Goal: Transaction & Acquisition: Purchase product/service

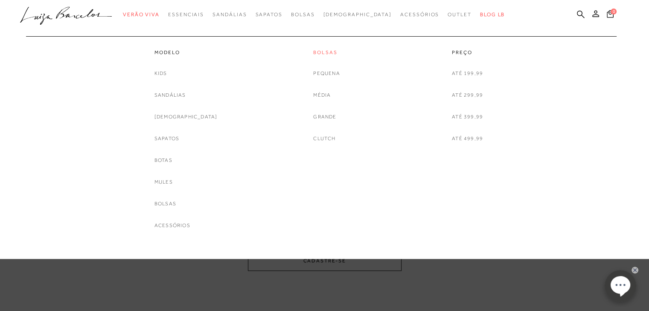
click at [324, 49] on link "Bolsas" at bounding box center [326, 52] width 26 height 7
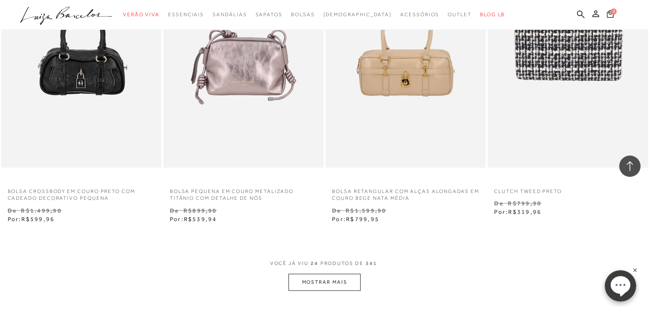
scroll to position [1665, 0]
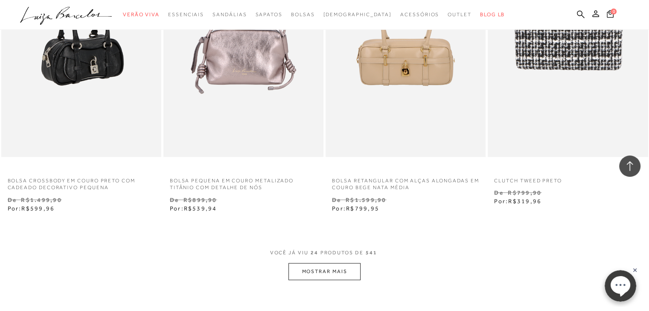
click at [71, 74] on img at bounding box center [81, 37] width 159 height 240
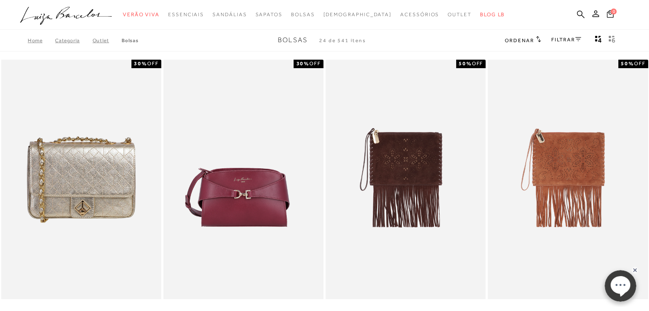
scroll to position [1665, 0]
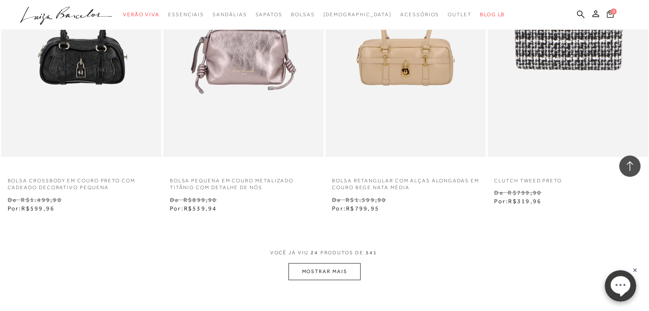
click at [318, 270] on button "MOSTRAR MAIS" at bounding box center [324, 272] width 72 height 17
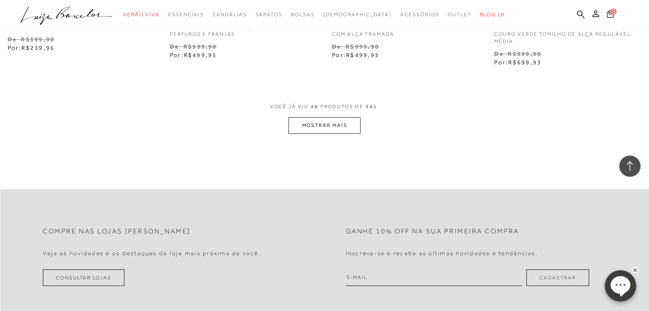
scroll to position [3670, 0]
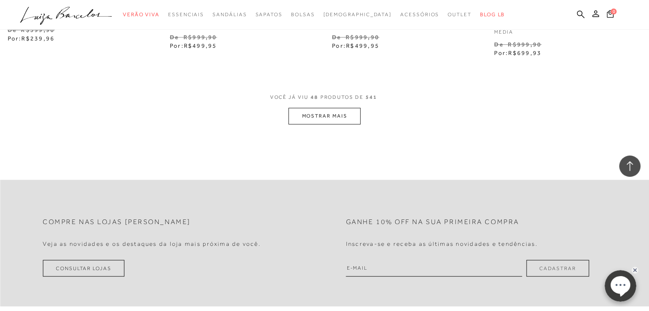
click at [345, 112] on button "MOSTRAR MAIS" at bounding box center [324, 116] width 72 height 17
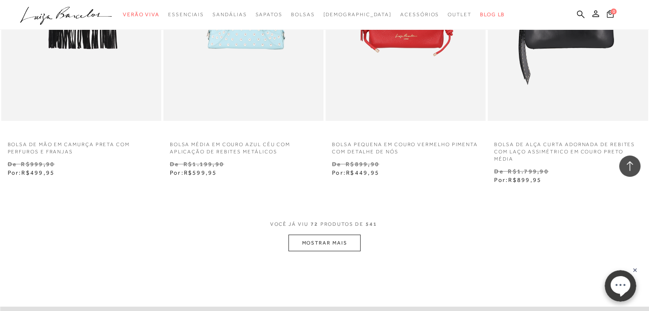
scroll to position [5393, 0]
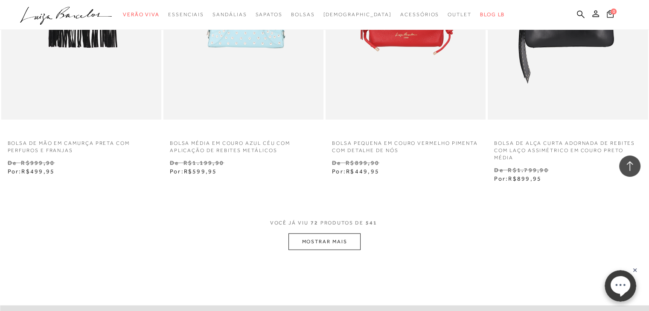
click at [326, 241] on button "MOSTRAR MAIS" at bounding box center [324, 242] width 72 height 17
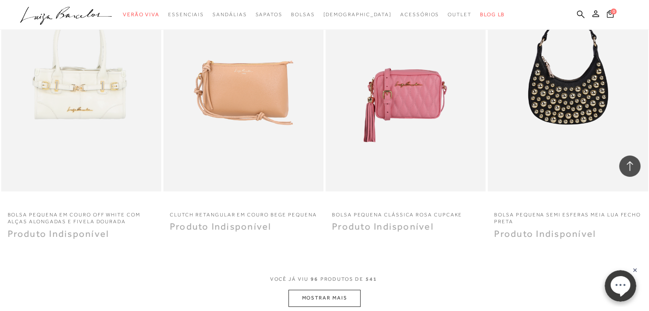
scroll to position [7150, 0]
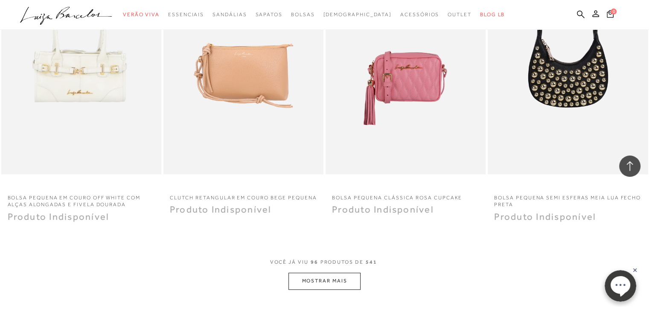
click at [313, 279] on button "MOSTRAR MAIS" at bounding box center [324, 281] width 72 height 17
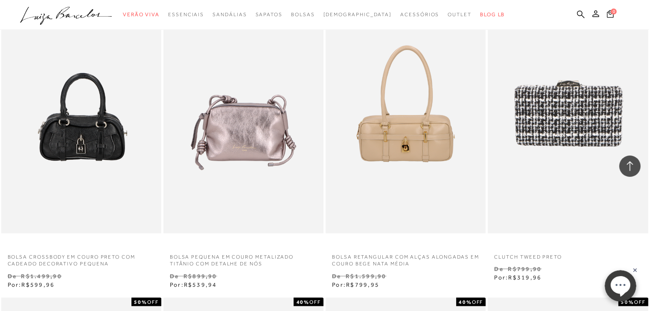
scroll to position [1588, 0]
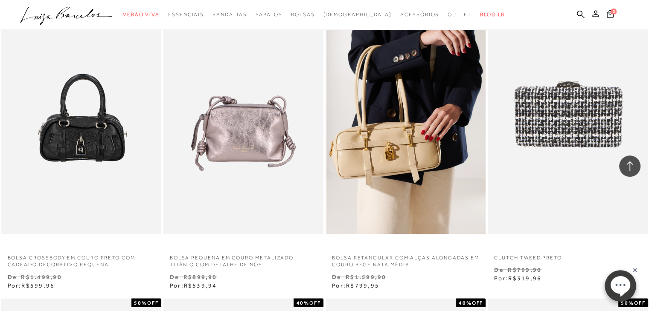
click at [408, 168] on img at bounding box center [405, 114] width 159 height 240
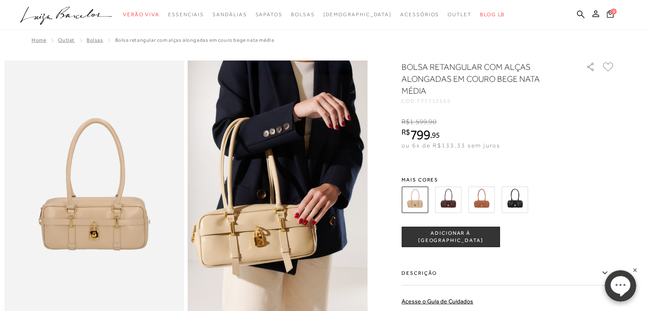
click at [456, 234] on span "ADICIONAR À [GEOGRAPHIC_DATA]" at bounding box center [450, 237] width 97 height 15
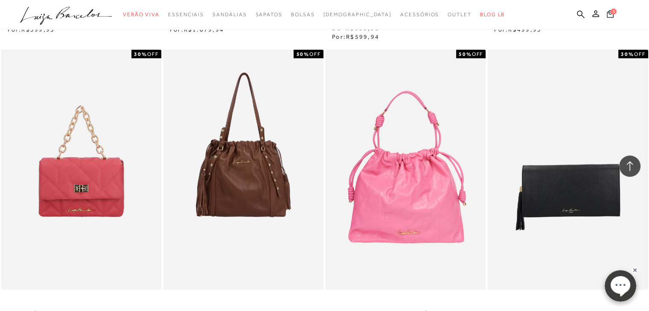
scroll to position [2185, 0]
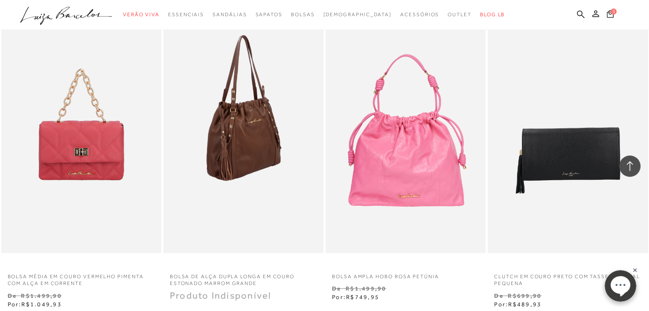
click at [252, 128] on img at bounding box center [243, 133] width 159 height 240
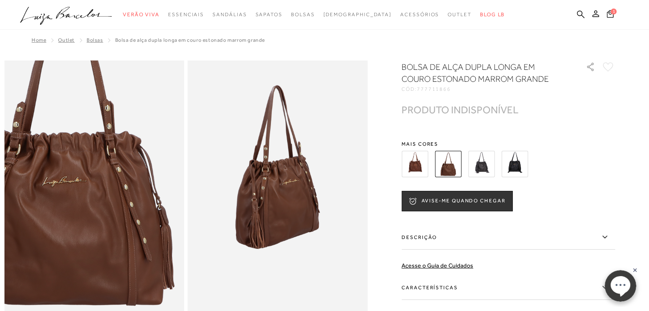
click at [121, 194] on img at bounding box center [66, 199] width 360 height 540
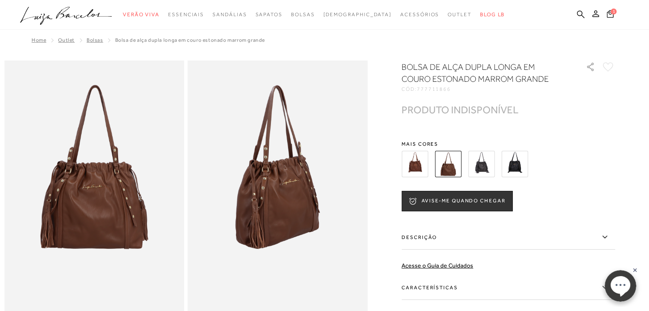
click at [488, 165] on img at bounding box center [481, 164] width 26 height 26
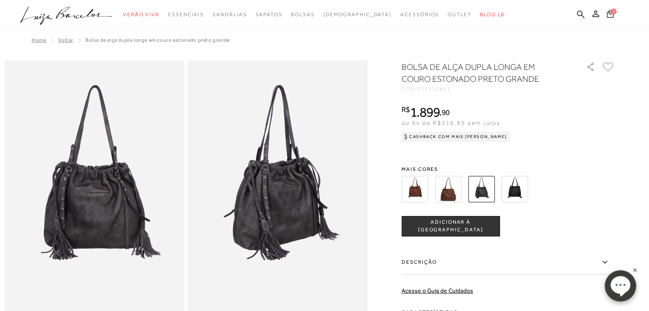
click at [517, 189] on img at bounding box center [514, 189] width 26 height 26
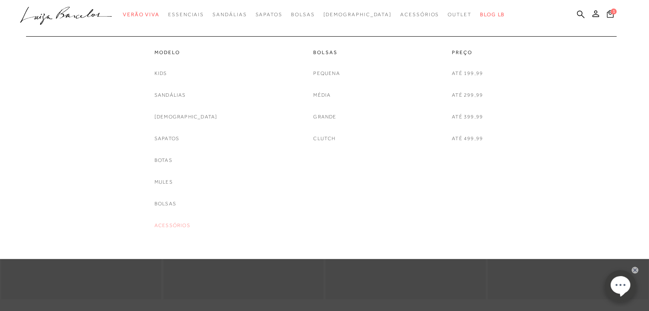
click at [186, 226] on link "Acessórios" at bounding box center [172, 225] width 36 height 9
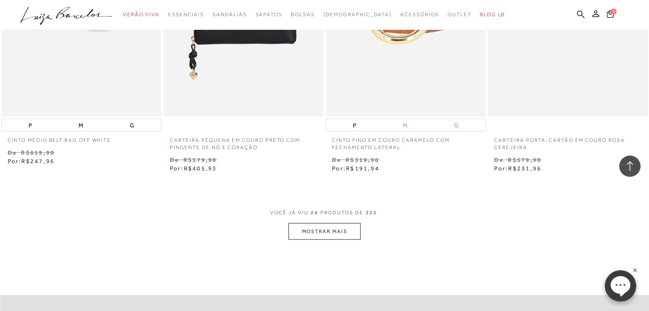
scroll to position [1706, 0]
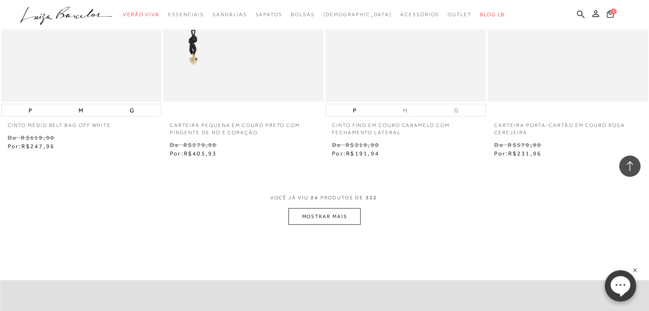
click at [332, 215] on button "MOSTRAR MAIS" at bounding box center [324, 217] width 72 height 17
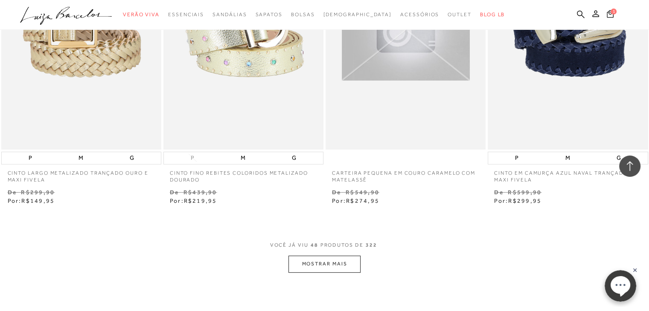
scroll to position [3497, 0]
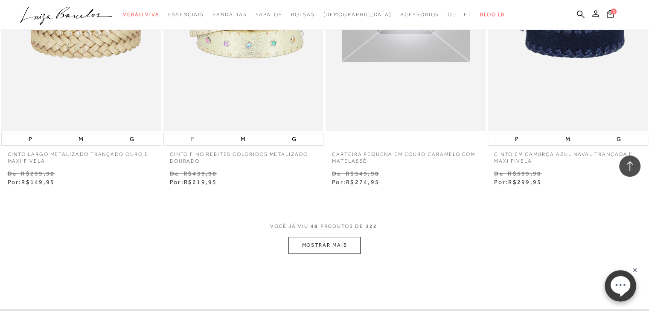
click at [316, 248] on button "MOSTRAR MAIS" at bounding box center [324, 245] width 72 height 17
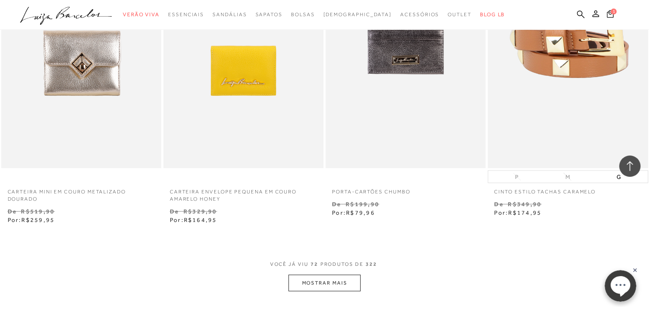
scroll to position [5289, 0]
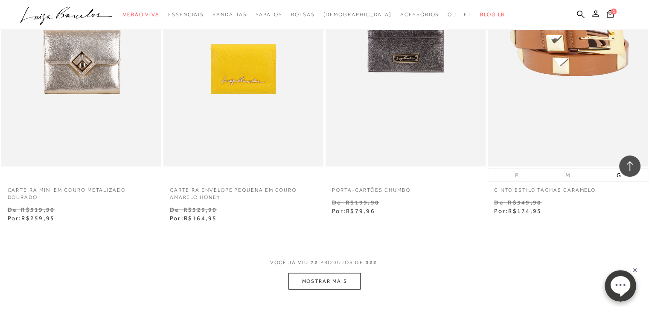
click at [328, 275] on button "MOSTRAR MAIS" at bounding box center [324, 281] width 72 height 17
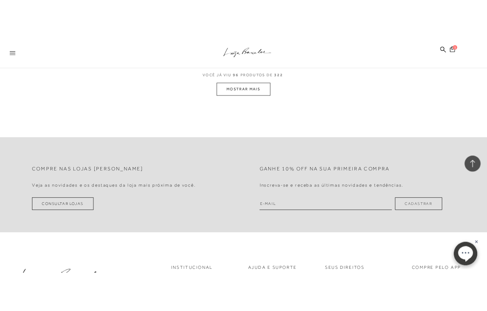
scroll to position [6144, 0]
